Goal: Task Accomplishment & Management: Use online tool/utility

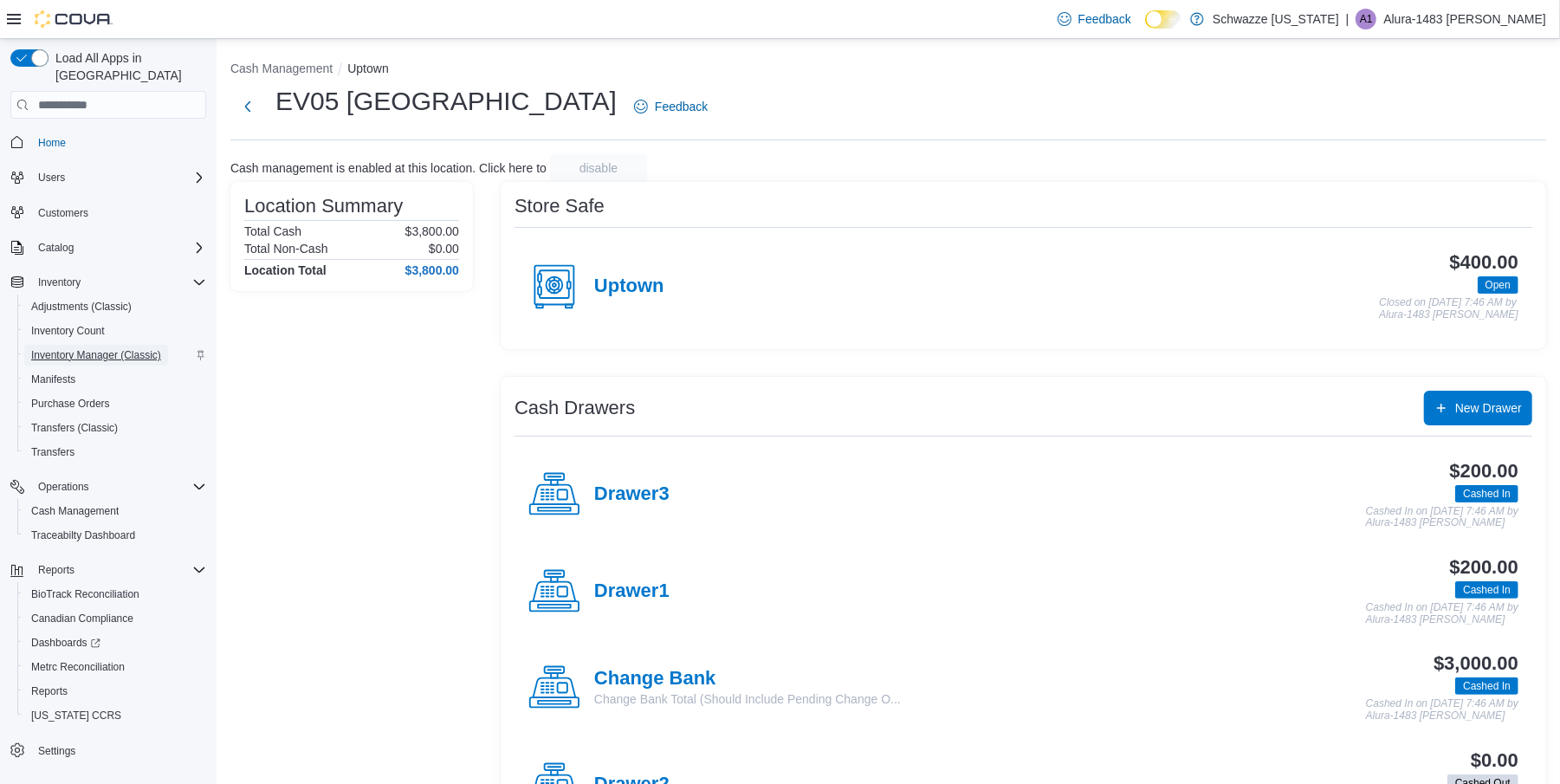
click at [90, 348] on span "Inventory Manager (Classic)" at bounding box center [96, 355] width 130 height 14
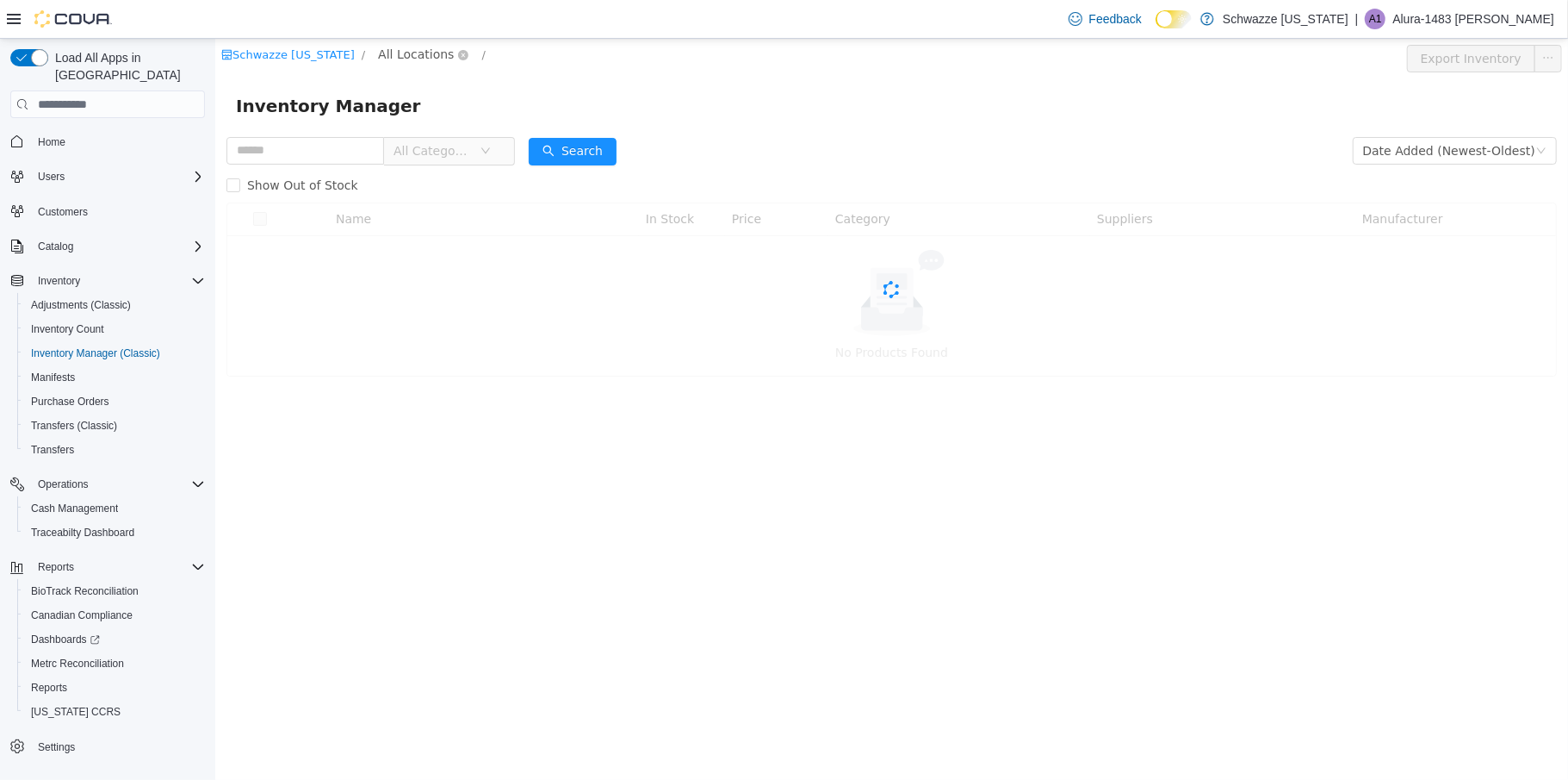
click at [413, 56] on span "All Locations" at bounding box center [414, 55] width 76 height 19
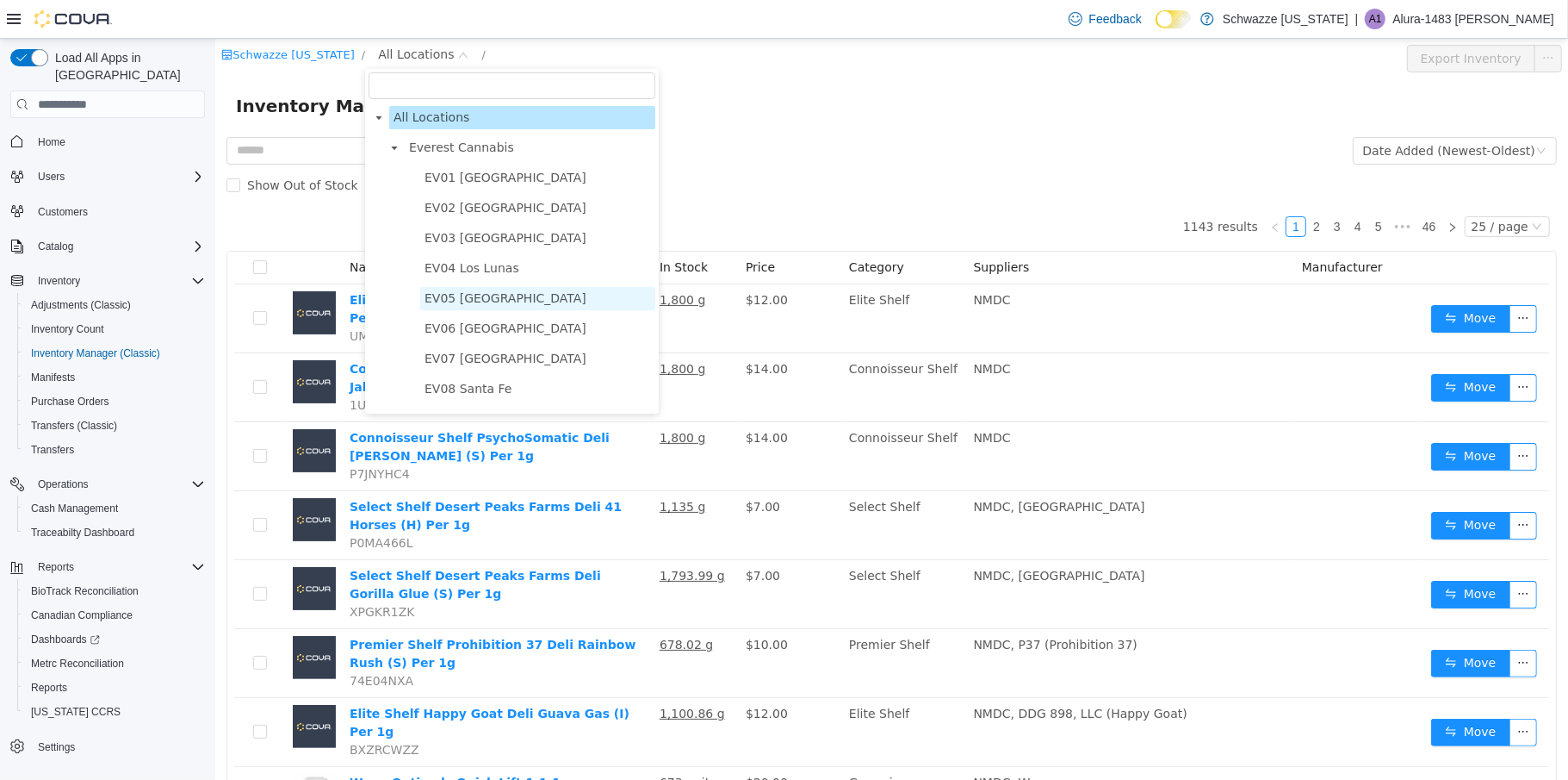
click at [469, 292] on span "EV05 [GEOGRAPHIC_DATA]" at bounding box center [504, 298] width 161 height 14
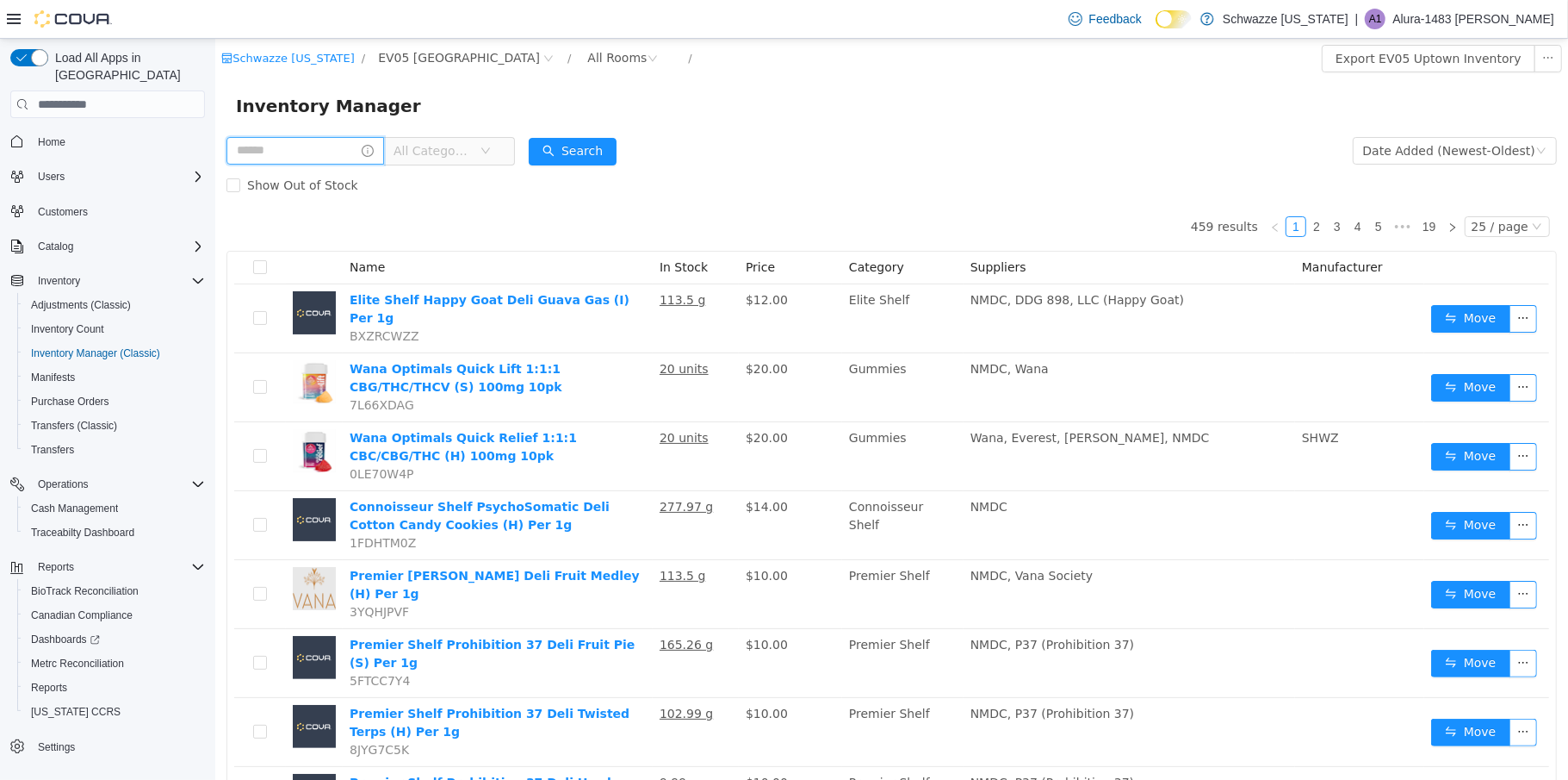
click at [300, 143] on input "text" at bounding box center [305, 151] width 158 height 28
type input "******"
click at [609, 153] on button "Search" at bounding box center [588, 152] width 88 height 28
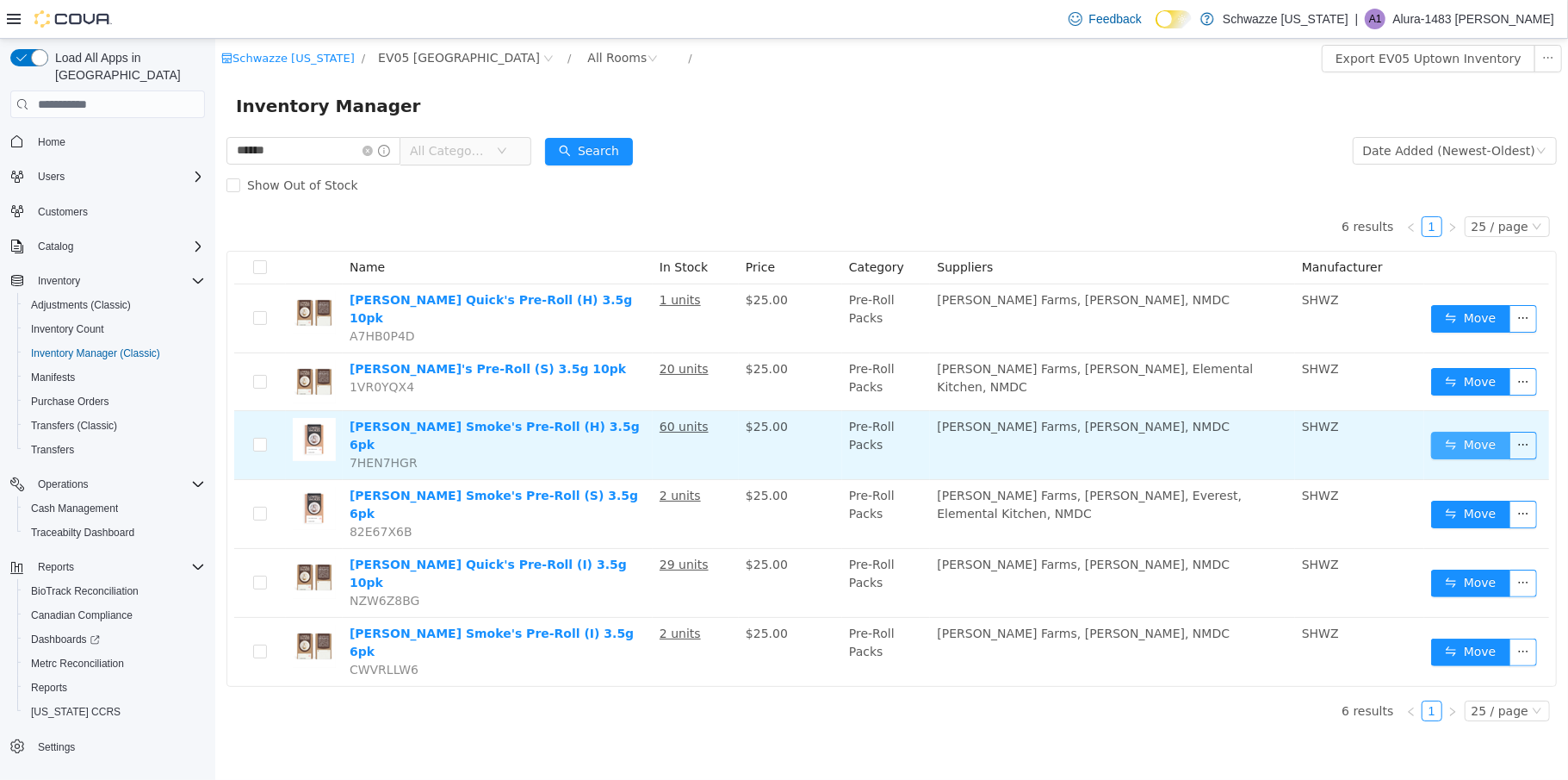
click at [1474, 432] on button "Move" at bounding box center [1470, 446] width 79 height 28
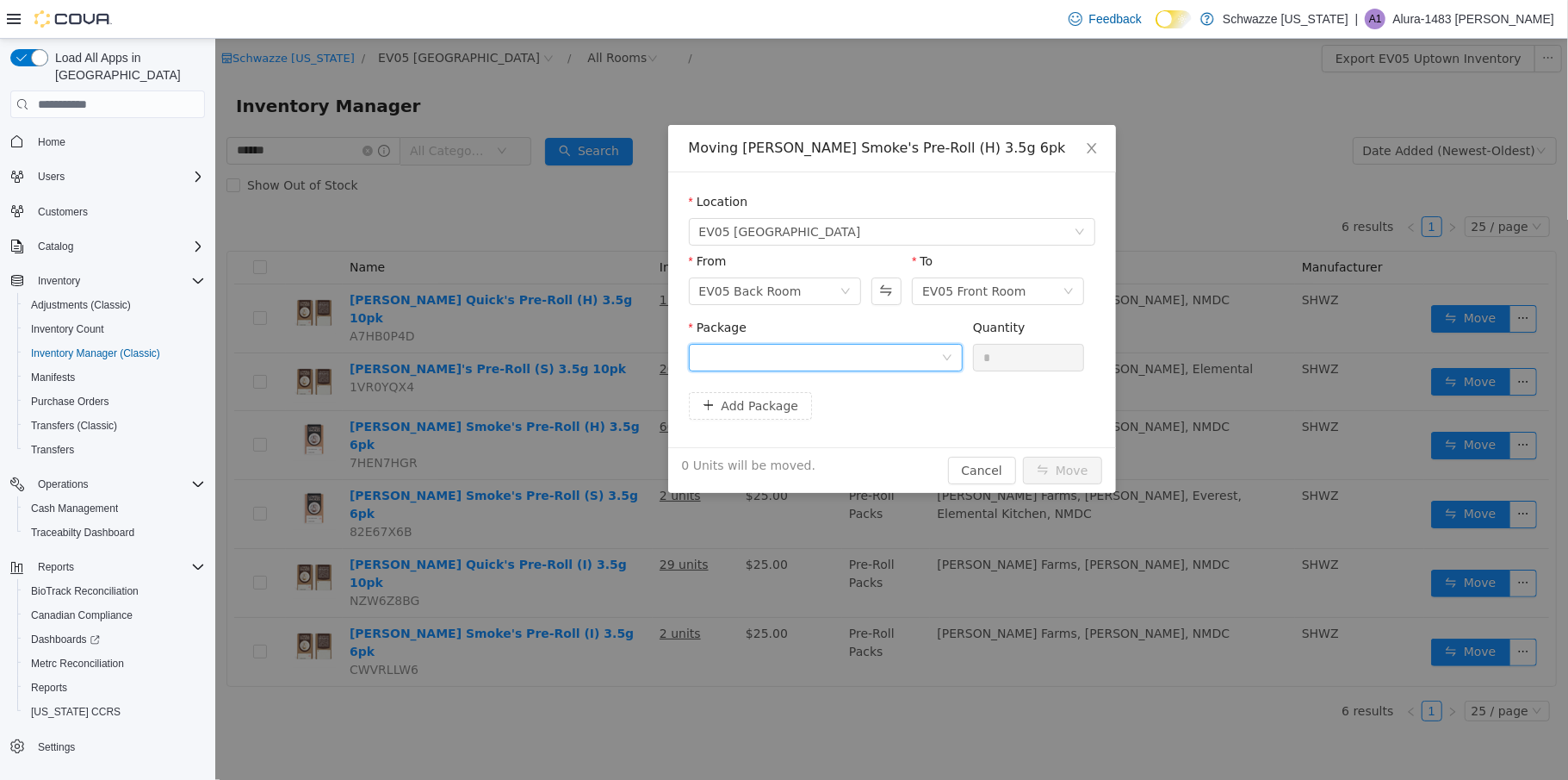
click at [893, 367] on div at bounding box center [819, 358] width 242 height 26
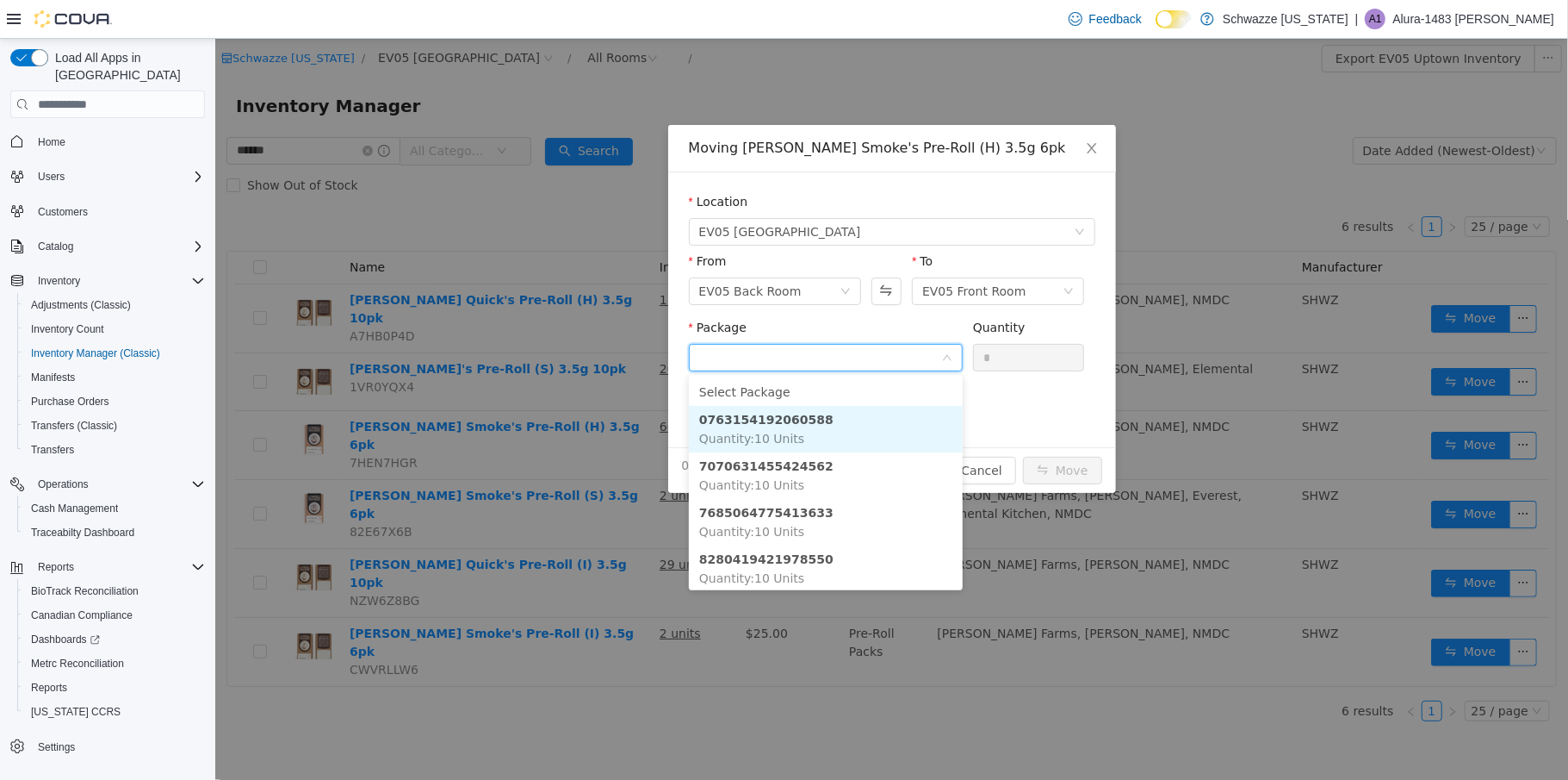
click at [779, 419] on strong "0763154192060588" at bounding box center [765, 420] width 135 height 14
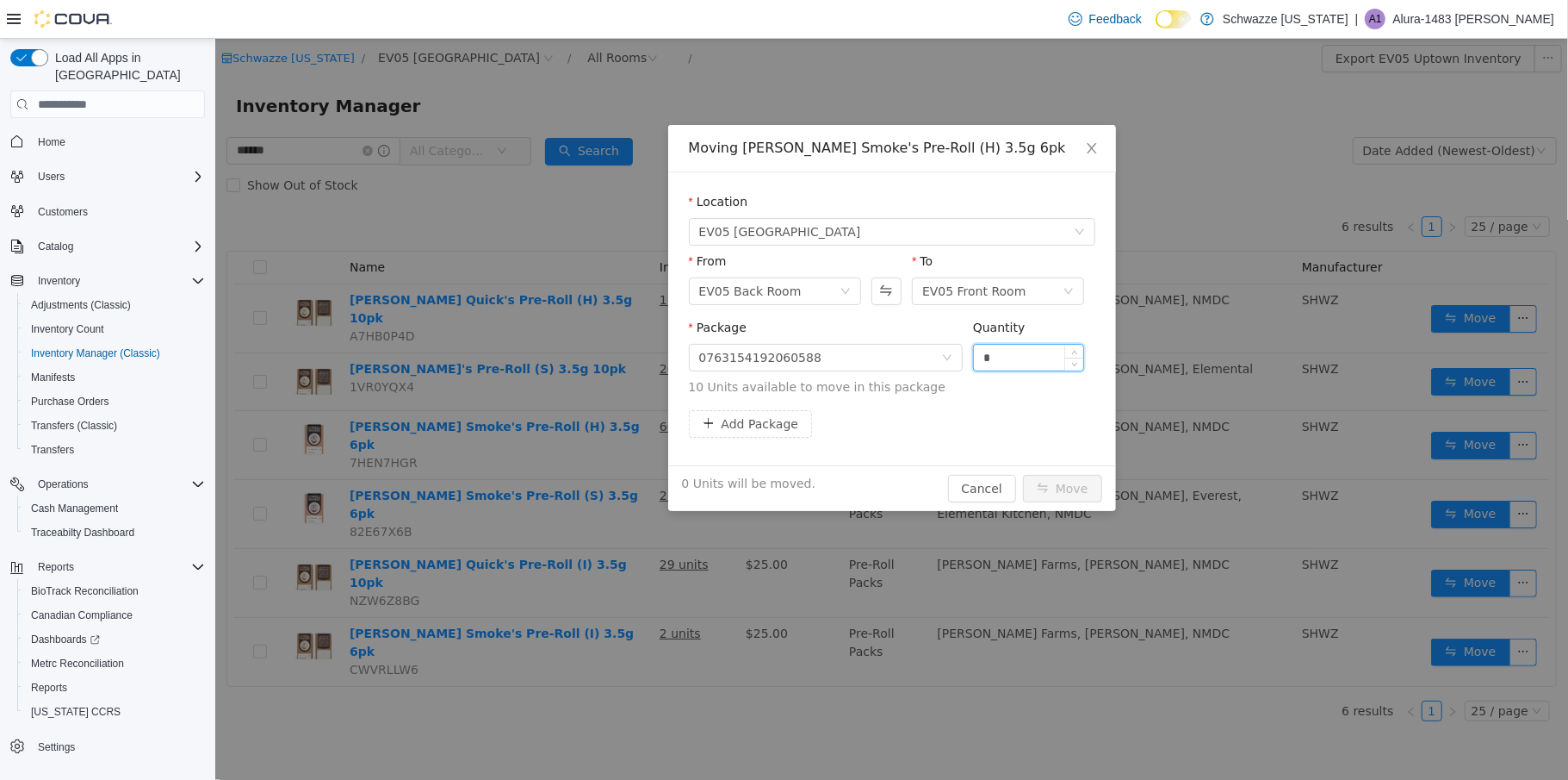
click at [983, 361] on input "*" at bounding box center [1028, 358] width 110 height 26
type input "**"
click at [1065, 479] on button "Move" at bounding box center [1061, 489] width 79 height 28
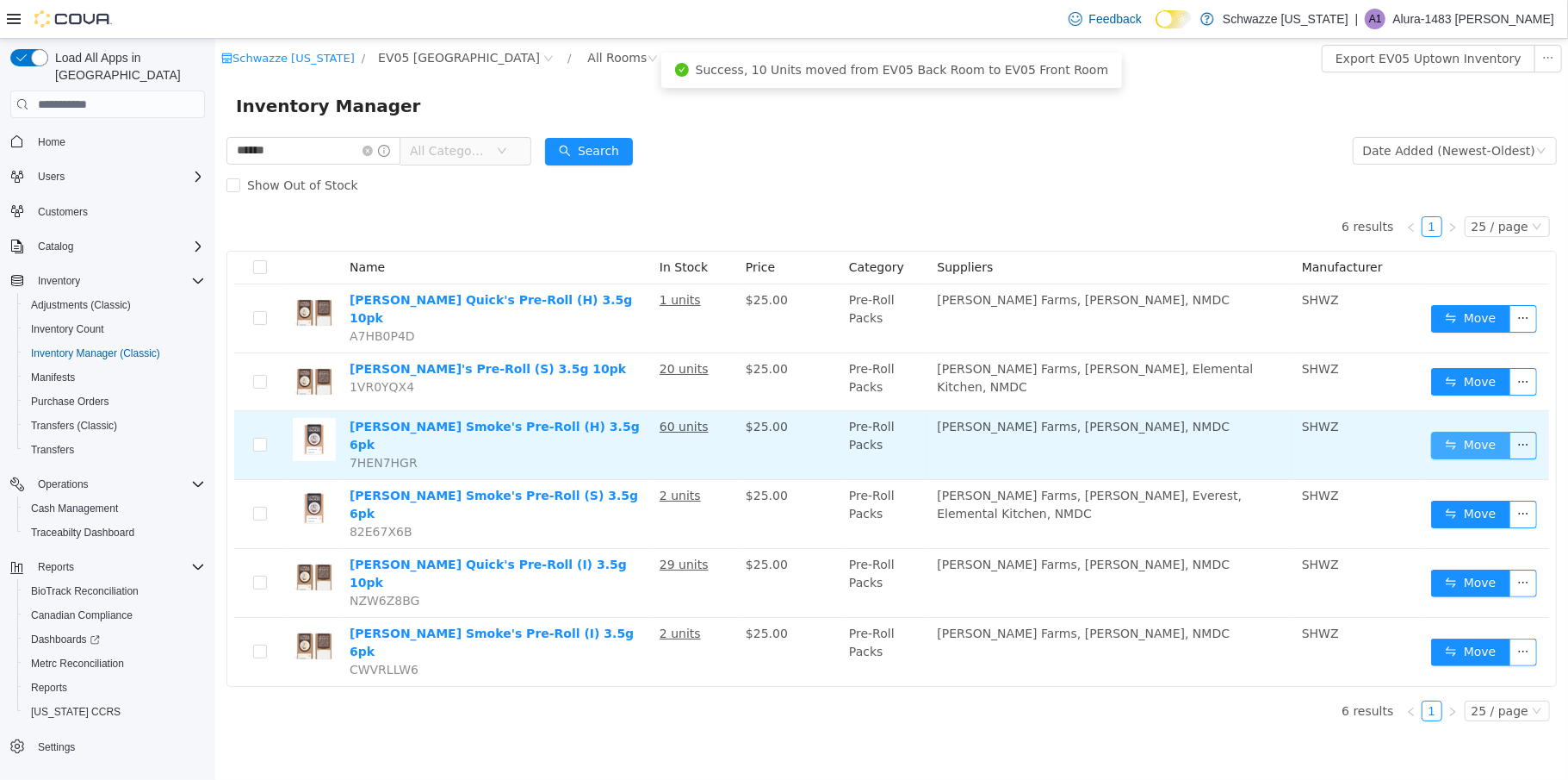
click at [1446, 432] on button "Move" at bounding box center [1470, 446] width 79 height 28
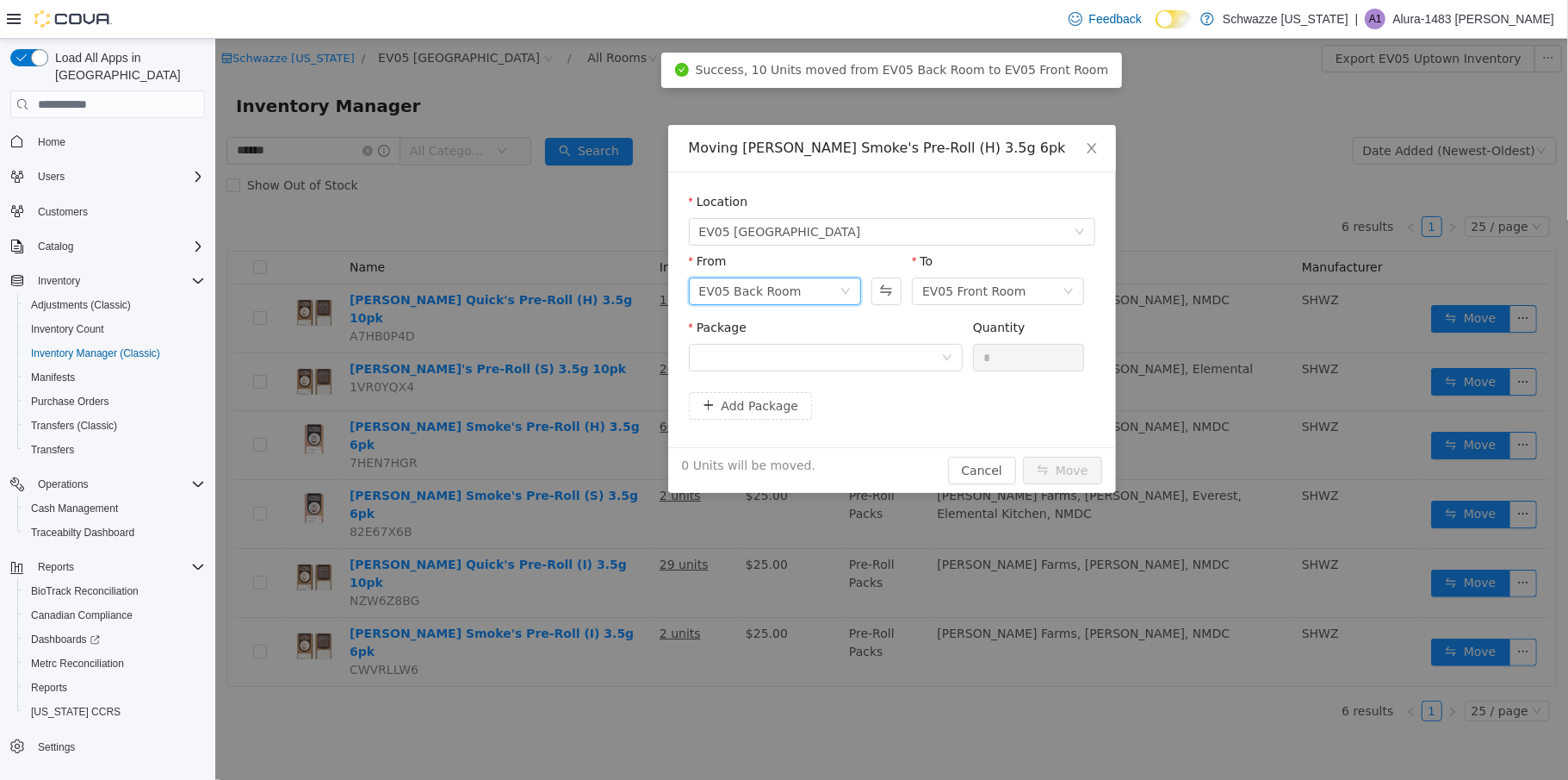
click at [847, 290] on icon "icon: down" at bounding box center [845, 291] width 10 height 10
click at [775, 353] on li "EV05 Front Room" at bounding box center [774, 354] width 172 height 28
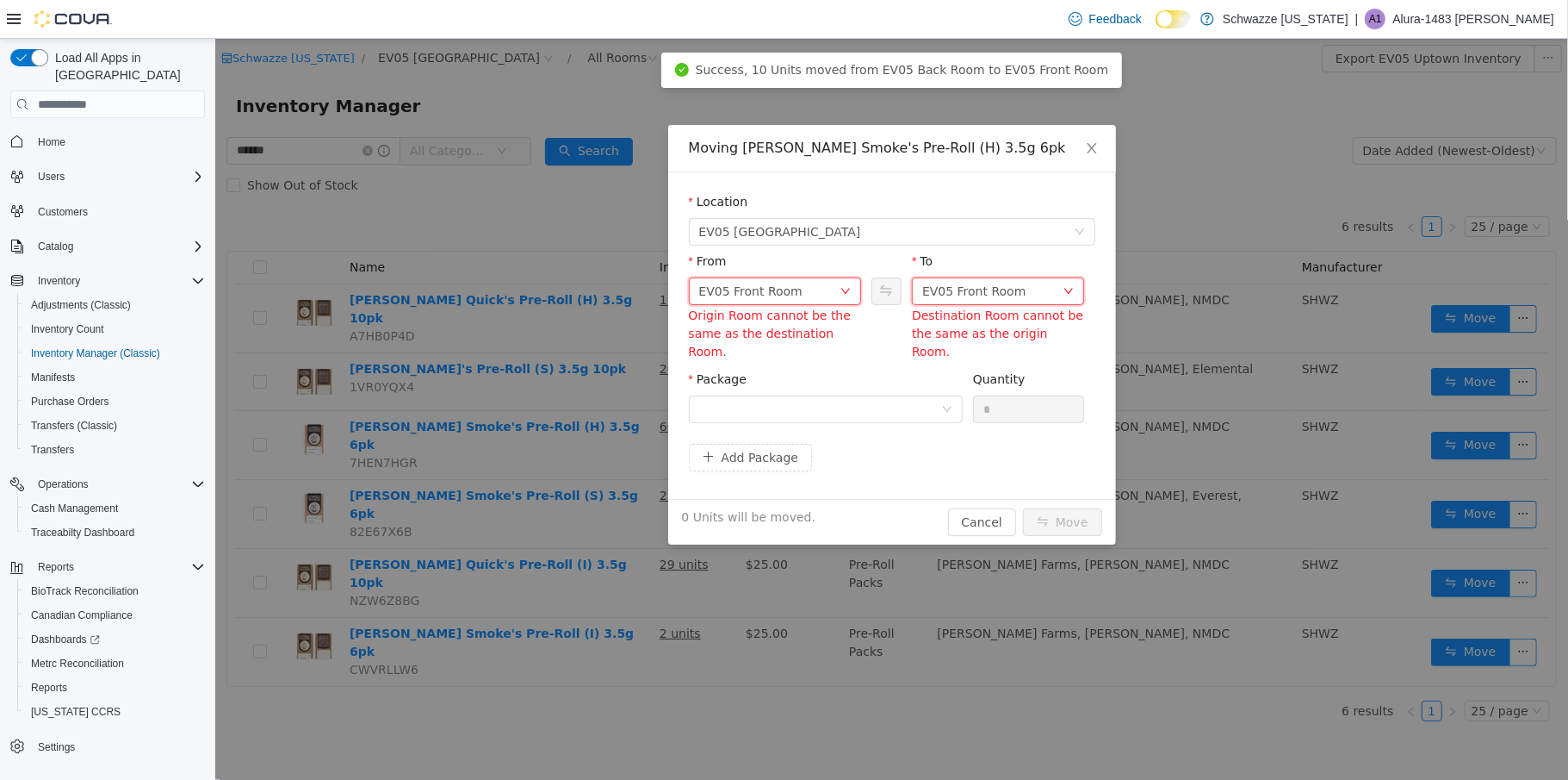
click at [989, 291] on div "EV05 Front Room" at bounding box center [972, 291] width 103 height 26
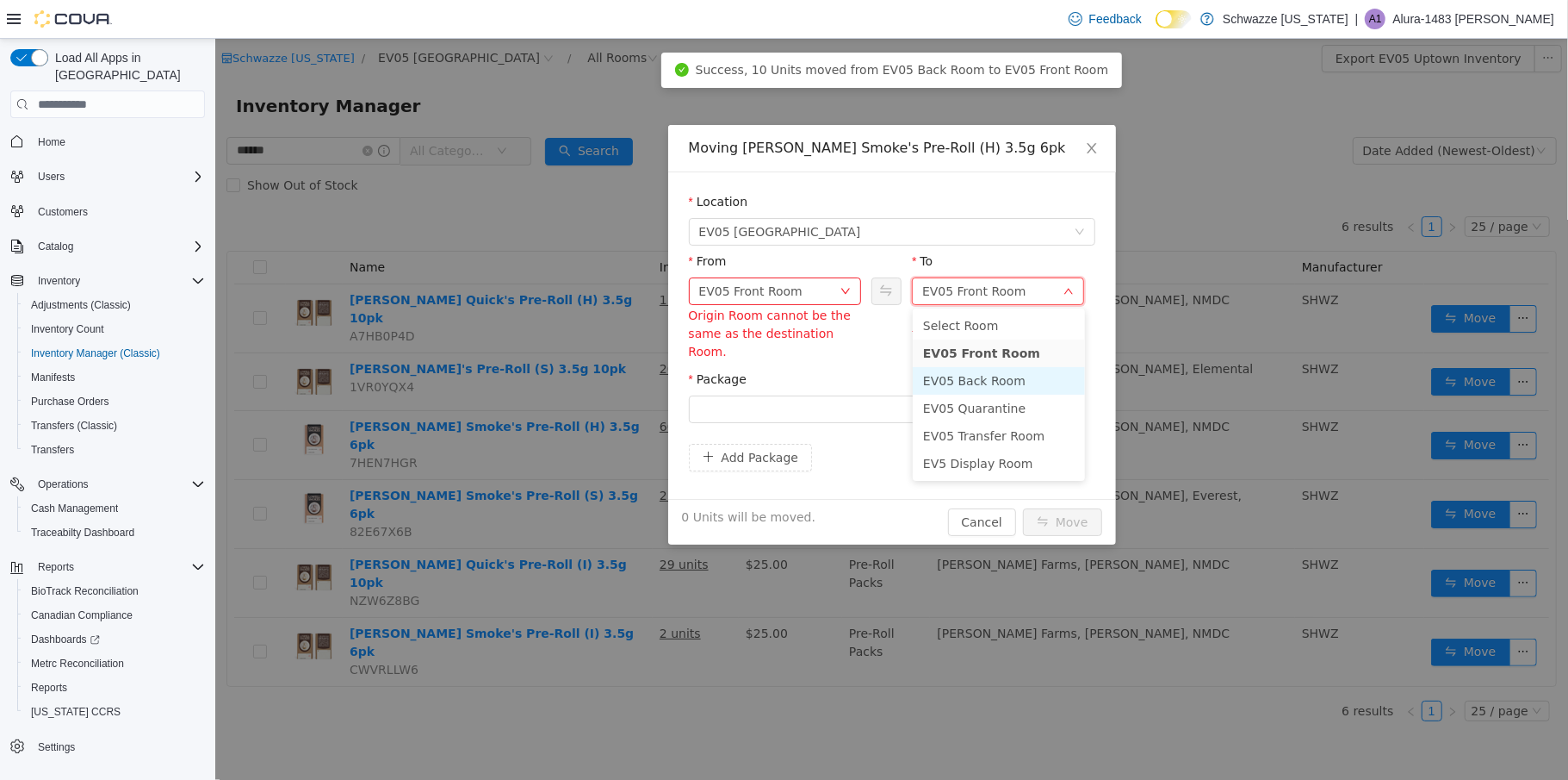
click at [975, 377] on li "EV05 Back Room" at bounding box center [998, 381] width 172 height 28
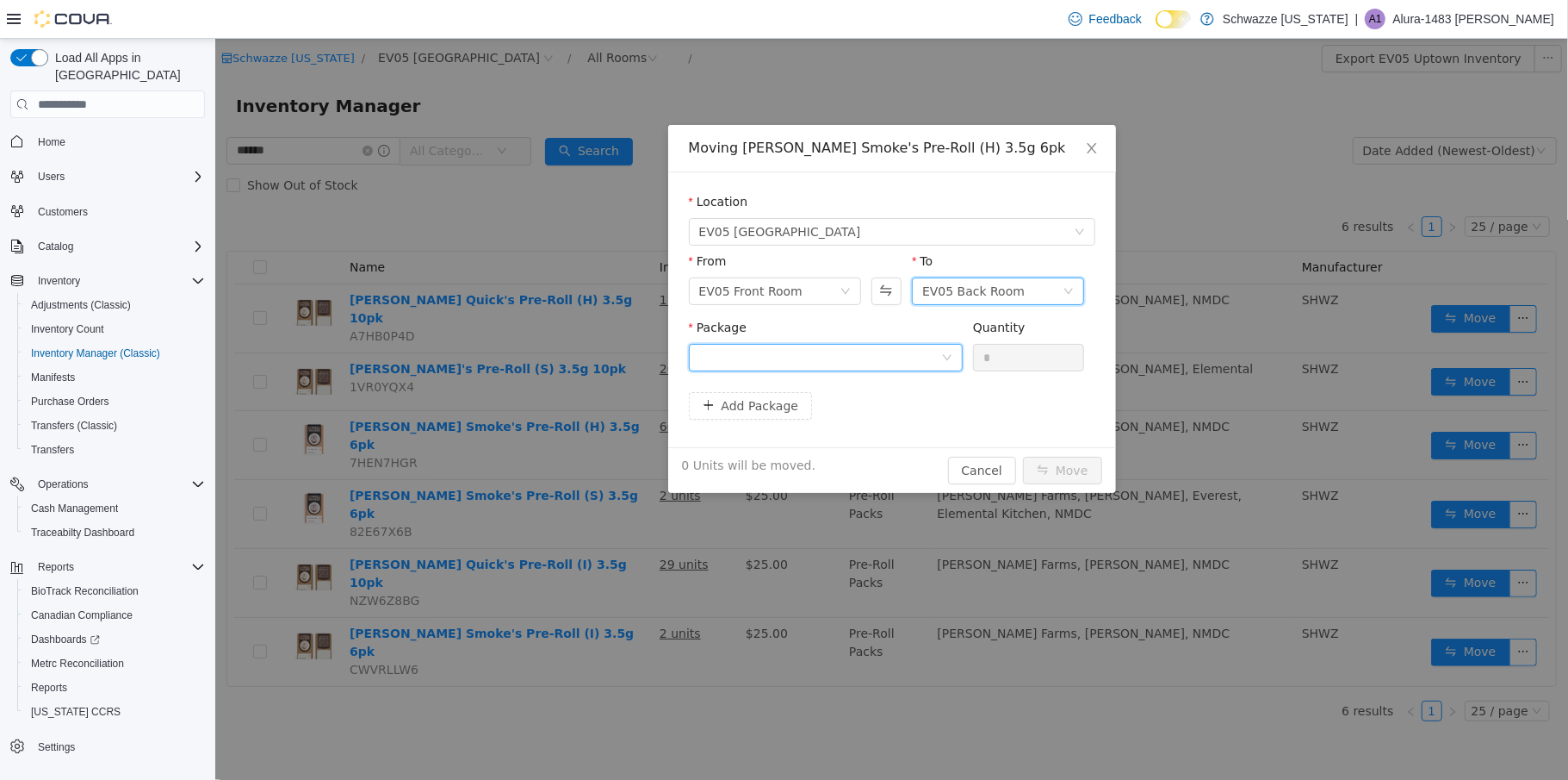
click at [923, 354] on div at bounding box center [819, 358] width 242 height 26
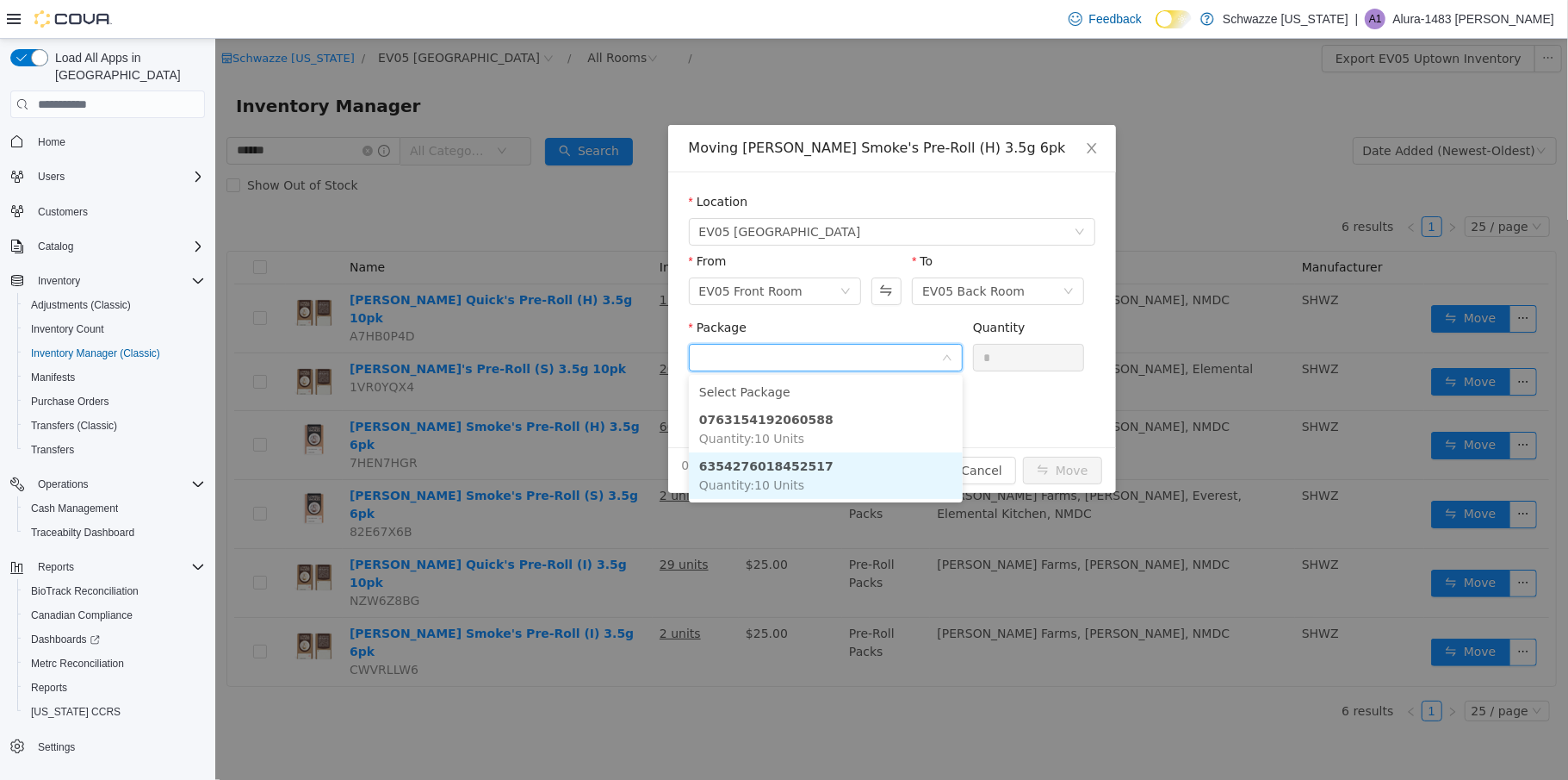
drag, startPoint x: 817, startPoint y: 465, endPoint x: 888, endPoint y: 447, distance: 73.2
click at [827, 461] on li "6354276018452517 Quantity : 10 Units" at bounding box center [825, 476] width 273 height 47
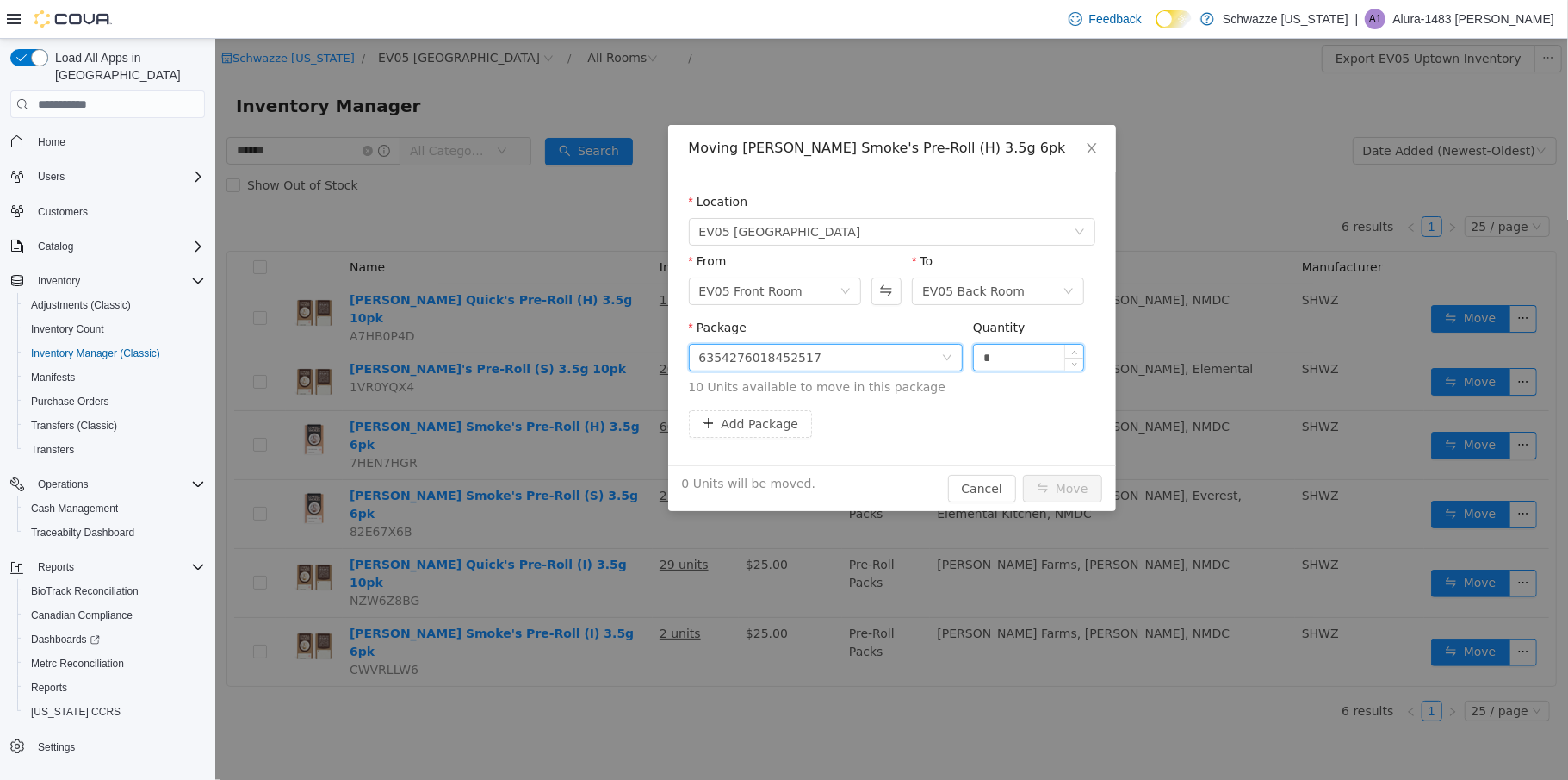
click at [981, 356] on input "*" at bounding box center [1028, 358] width 110 height 26
type input "**"
click at [1075, 490] on button "Move" at bounding box center [1061, 489] width 79 height 28
